Goal: Transaction & Acquisition: Subscribe to service/newsletter

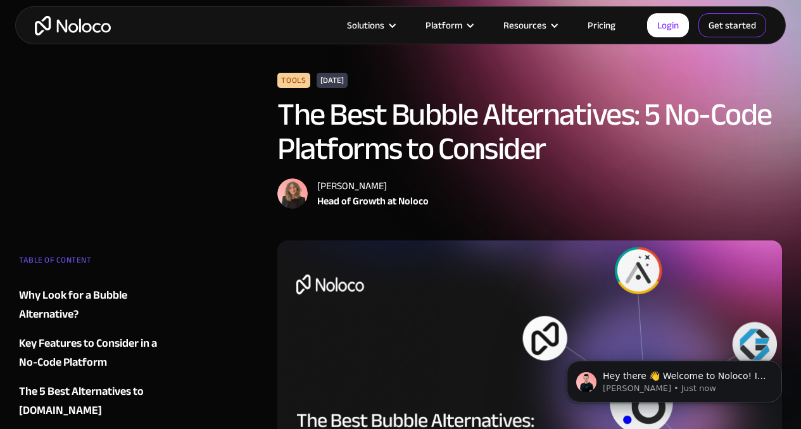
click at [741, 29] on link "Get started" at bounding box center [733, 25] width 68 height 24
click at [727, 27] on link "Get started" at bounding box center [733, 25] width 68 height 24
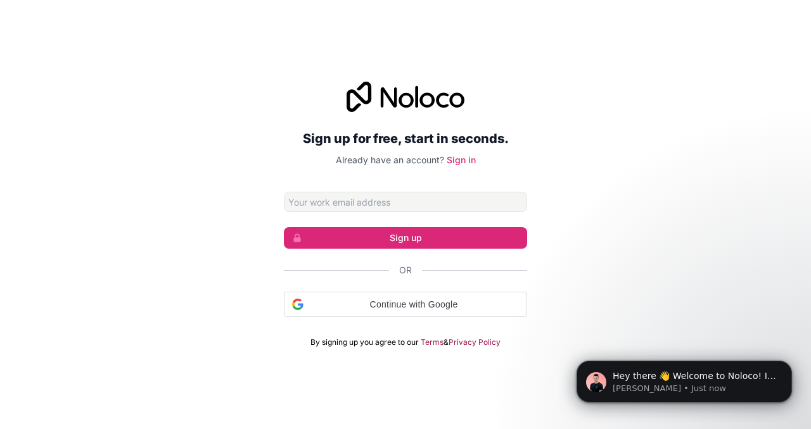
click at [370, 205] on input "Email address" at bounding box center [405, 202] width 243 height 20
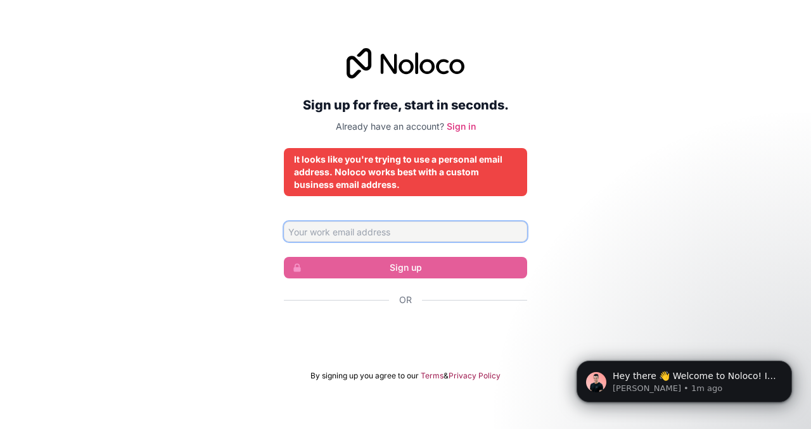
click at [370, 238] on input "Email address" at bounding box center [405, 232] width 243 height 20
click at [234, 251] on div "Sign up for free, start in seconds. Already have an account? Sign in It looks l…" at bounding box center [405, 214] width 811 height 369
